Goal: Information Seeking & Learning: Learn about a topic

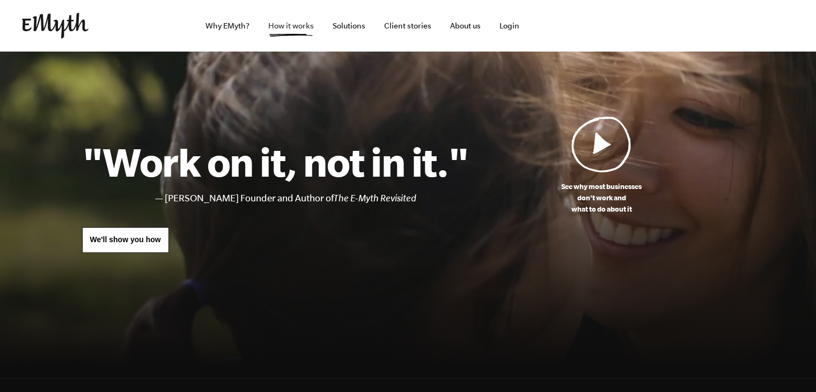
click at [281, 31] on link "How it works" at bounding box center [291, 26] width 63 height 52
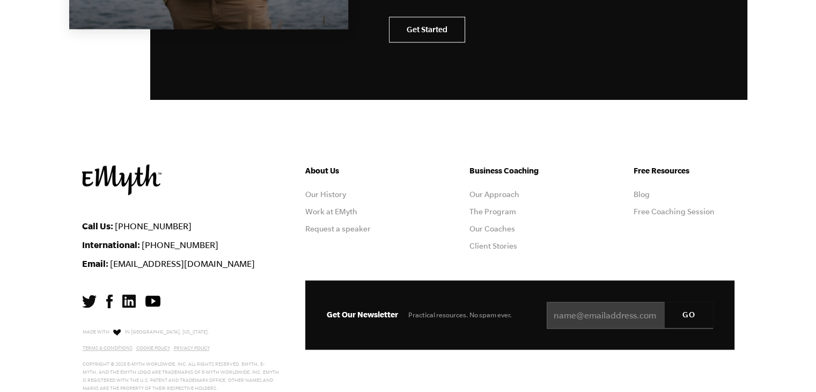
scroll to position [5395, 0]
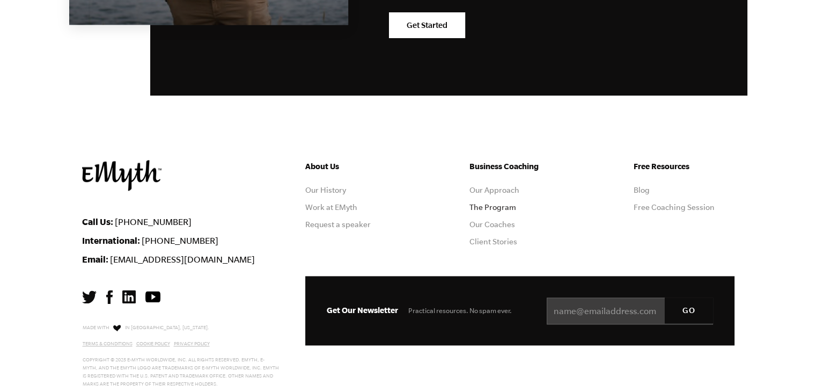
click at [478, 203] on link "The Program" at bounding box center [493, 207] width 47 height 9
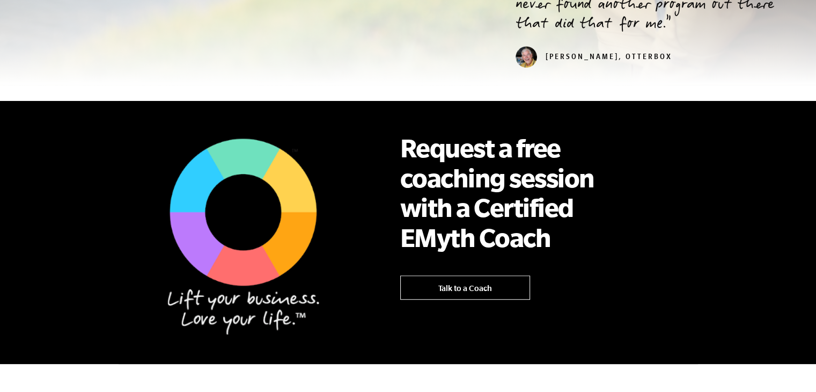
scroll to position [590, 0]
